Goal: Check status: Check status

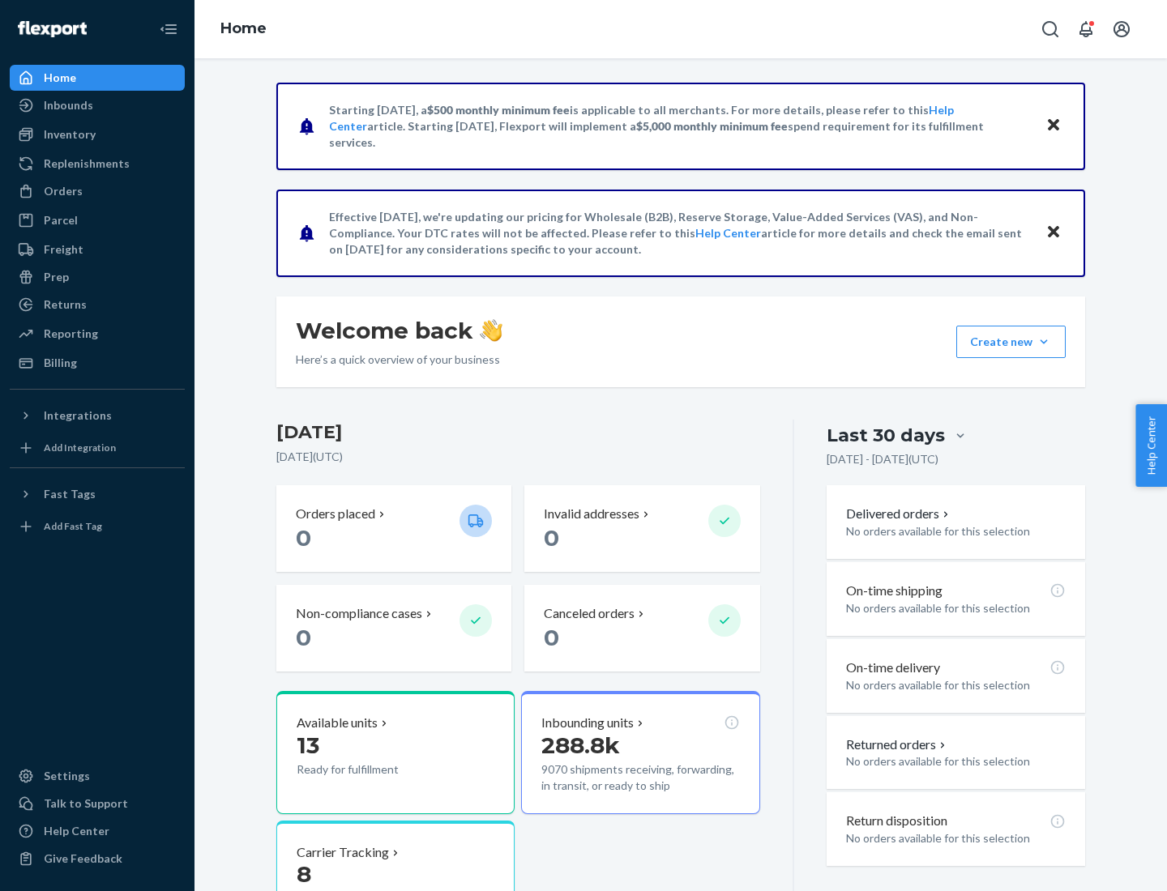
click at [1044, 342] on button "Create new Create new inbound Create new order Create new product" at bounding box center [1010, 342] width 109 height 32
click at [67, 105] on div "Inbounds" at bounding box center [68, 105] width 49 height 16
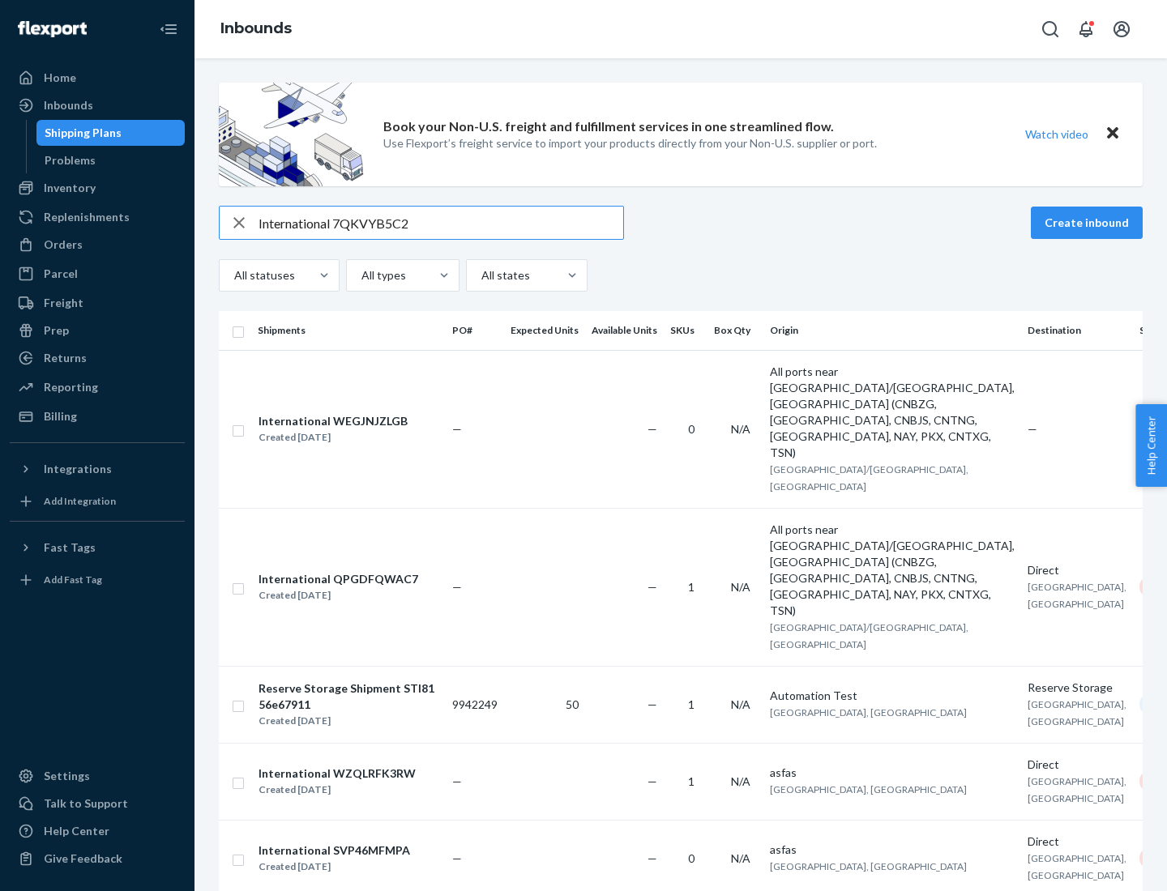
type input "International 7QKVYB5C29"
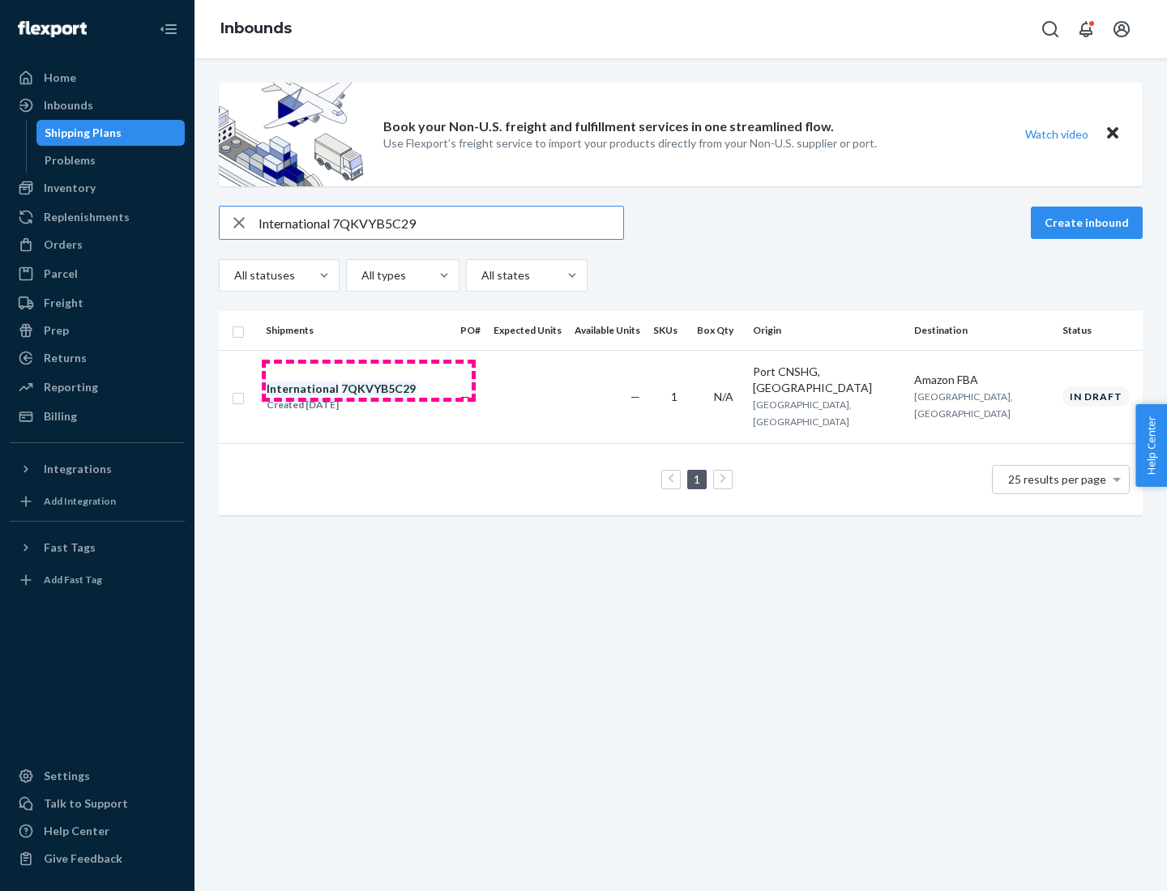
click at [369, 397] on div "Created [DATE]" at bounding box center [341, 405] width 149 height 16
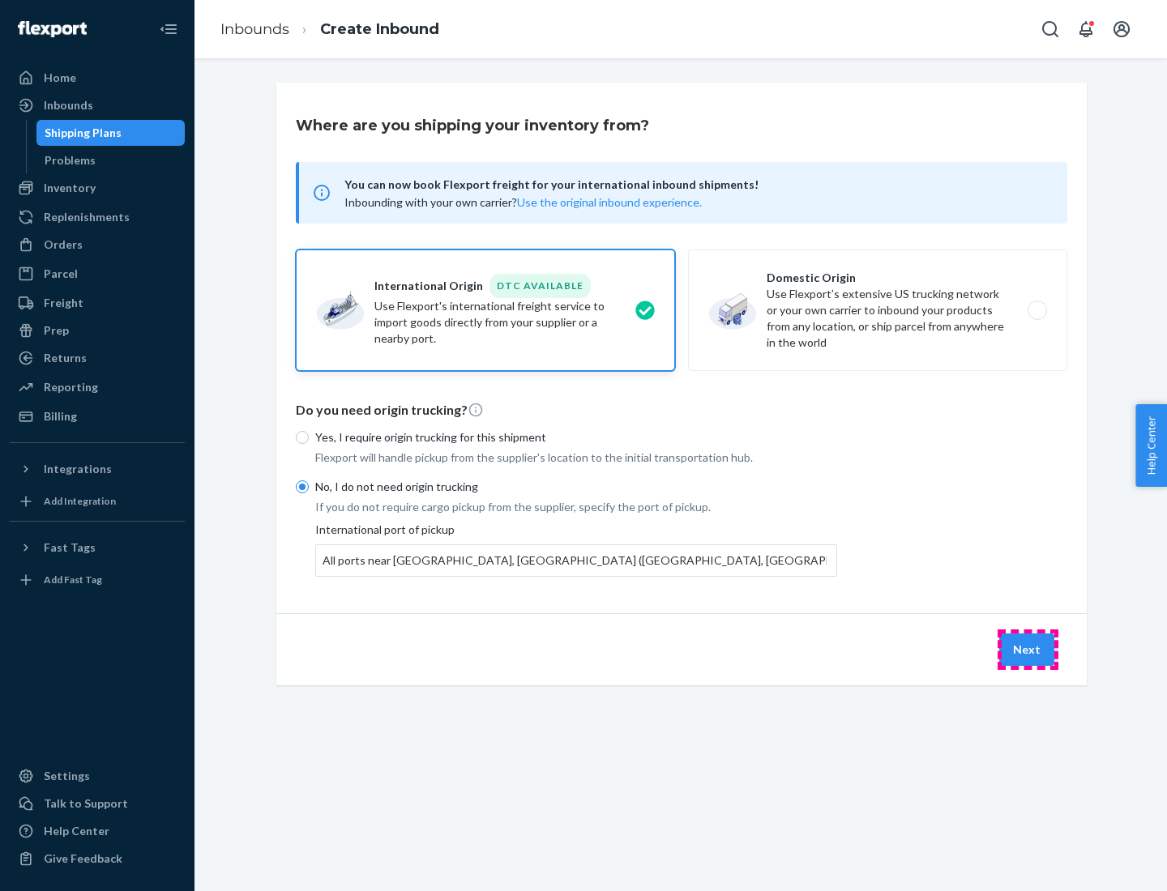
click at [1027, 649] on button "Next" at bounding box center [1026, 650] width 55 height 32
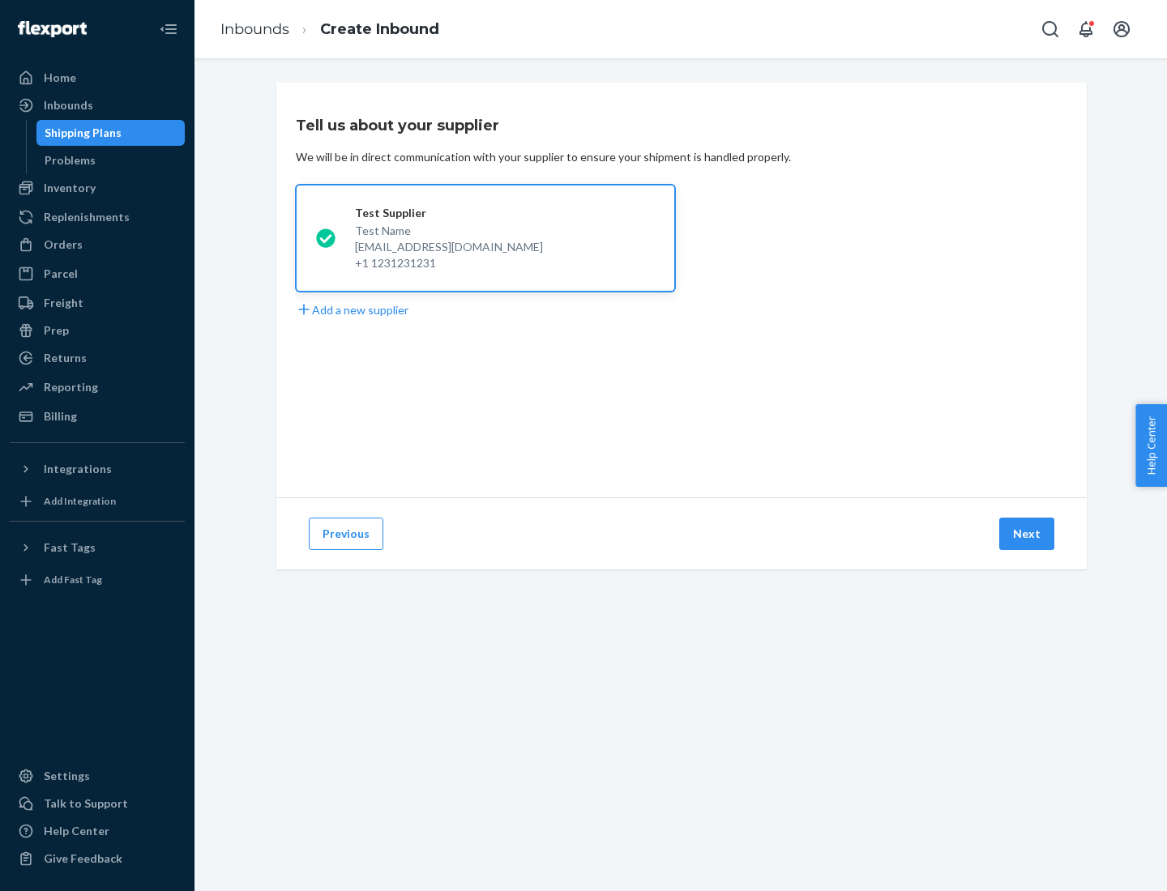
click at [1027, 534] on button "Next" at bounding box center [1026, 534] width 55 height 32
